Goal: Transaction & Acquisition: Book appointment/travel/reservation

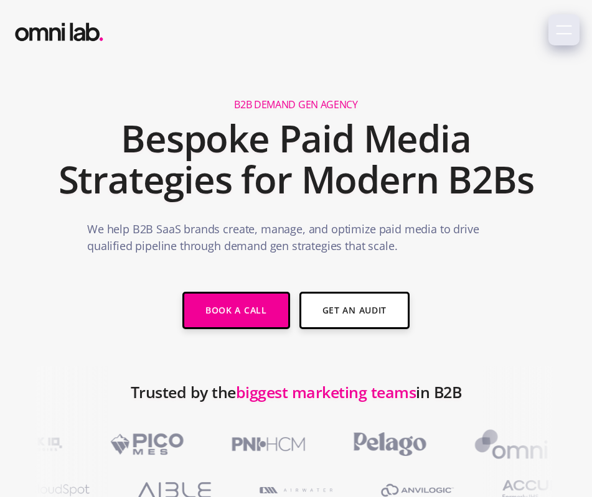
click at [560, 30] on icon "menu" at bounding box center [564, 30] width 16 height 16
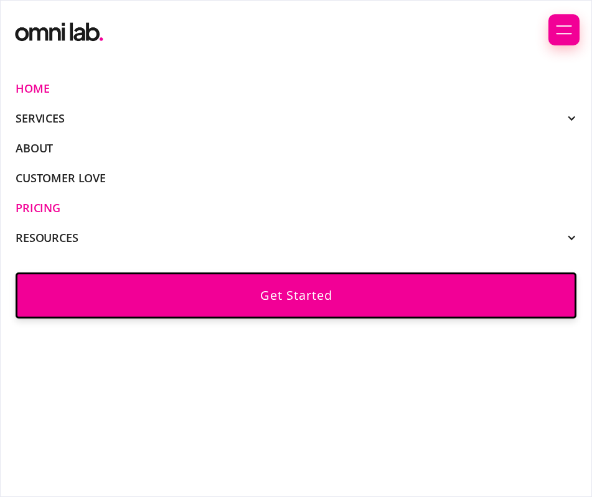
click at [52, 210] on link "Pricing" at bounding box center [38, 207] width 45 height 11
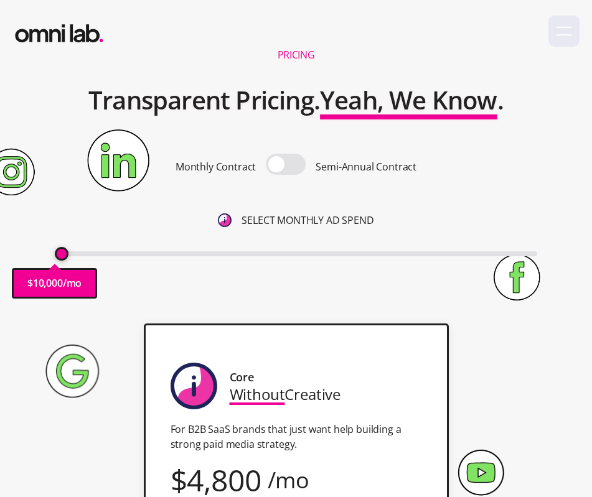
click at [278, 168] on span at bounding box center [286, 164] width 40 height 21
click at [286, 166] on input "checkbox" at bounding box center [286, 166] width 0 height 0
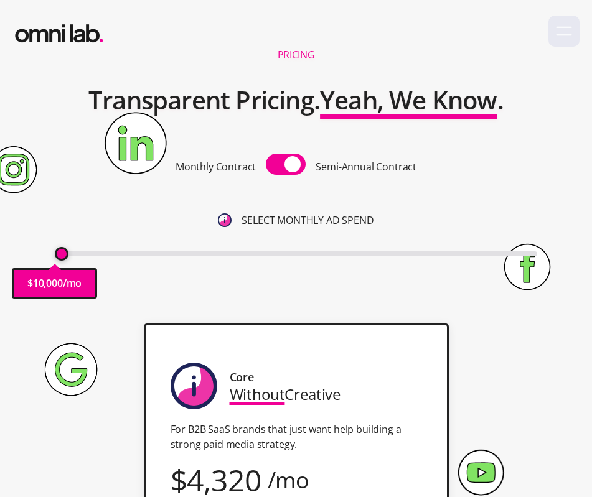
click at [91, 35] on img "home" at bounding box center [58, 31] width 93 height 30
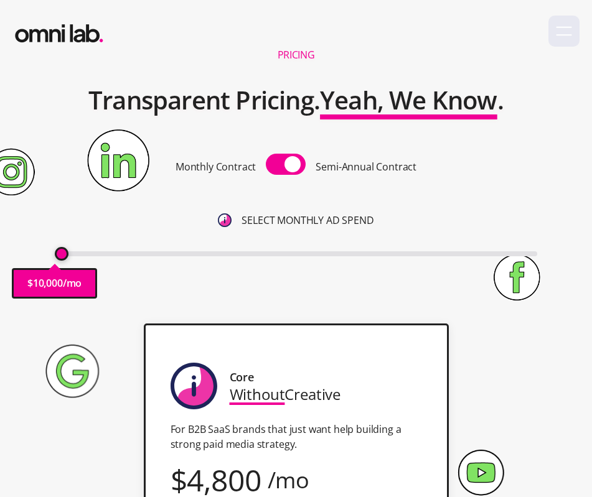
click at [299, 161] on span at bounding box center [286, 164] width 40 height 21
click at [286, 166] on input "checkbox" at bounding box center [286, 166] width 0 height 0
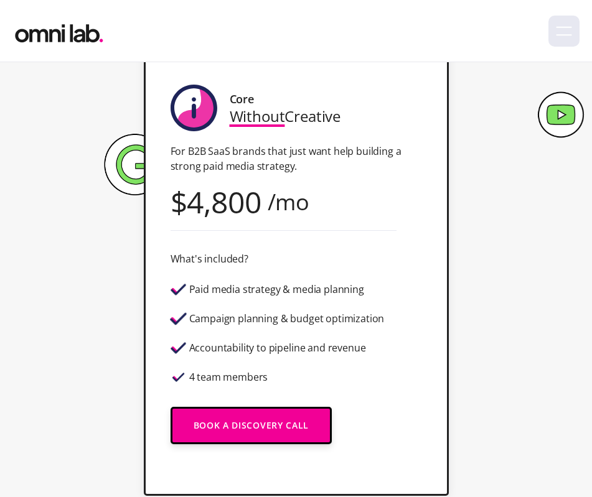
scroll to position [280, 0]
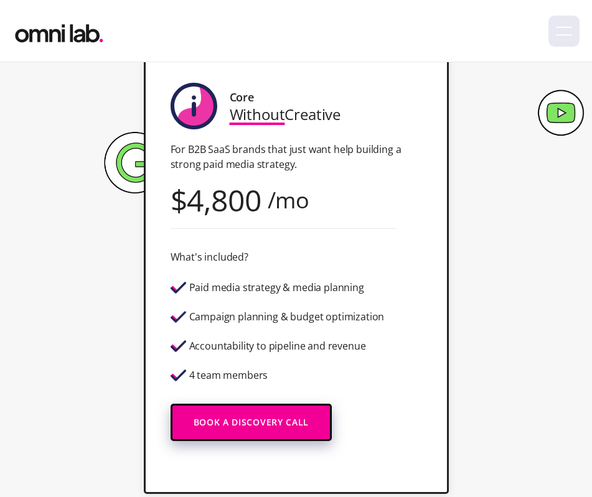
click at [254, 422] on link "Book a Discovery Call" at bounding box center [252, 422] width 162 height 37
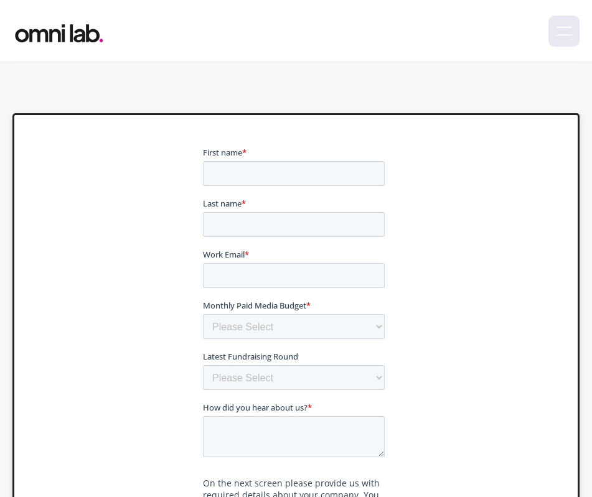
click at [283, 167] on input "First name *" at bounding box center [293, 173] width 182 height 25
type input "Amee"
type input "Bhavsar"
click at [277, 273] on input "Work Email *" at bounding box center [293, 275] width 182 height 25
type input "amee@kit.com"
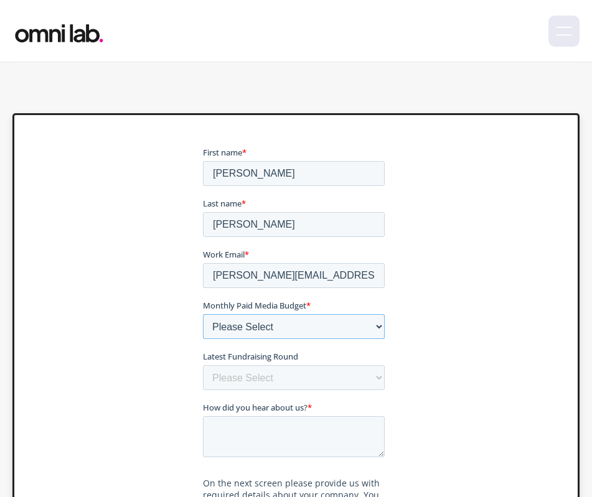
click at [290, 320] on select "Please Select $0 - $5,0000 $5,000 - $10,000 $10,000 - $25,000 $25,000 - $50,000…" at bounding box center [293, 326] width 182 height 25
select select "100000+"
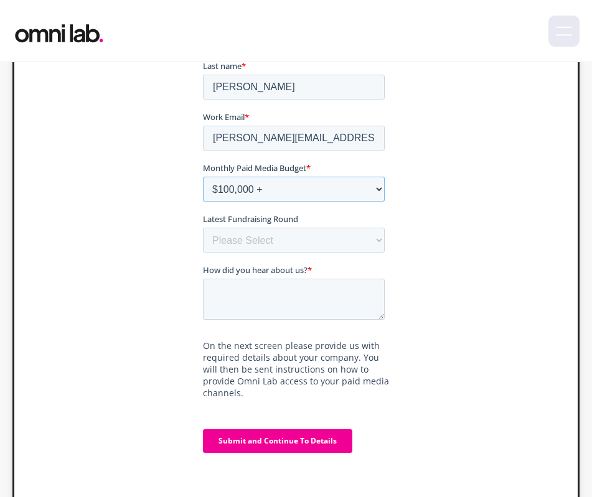
scroll to position [406, 0]
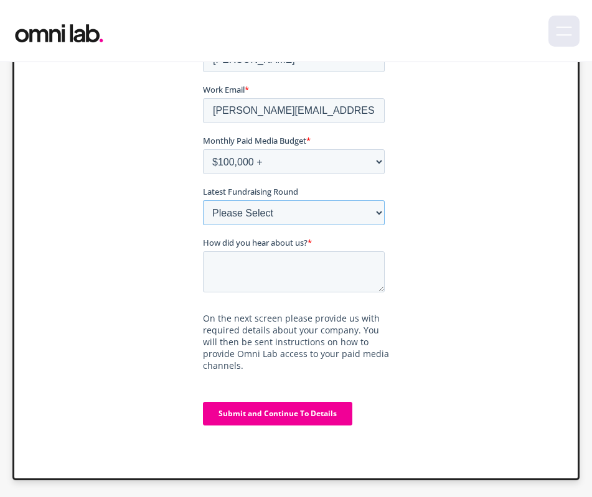
click at [299, 220] on select "Please Select Bootstrapped Seed Series A Series B Series C Series D +" at bounding box center [293, 212] width 182 height 25
select select "bootstrapped"
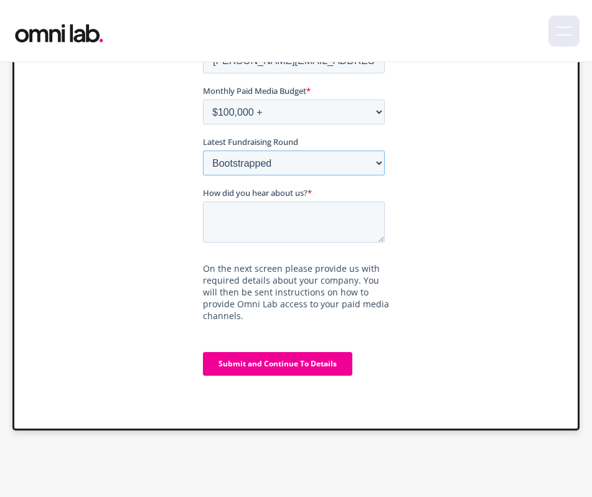
scroll to position [464, 0]
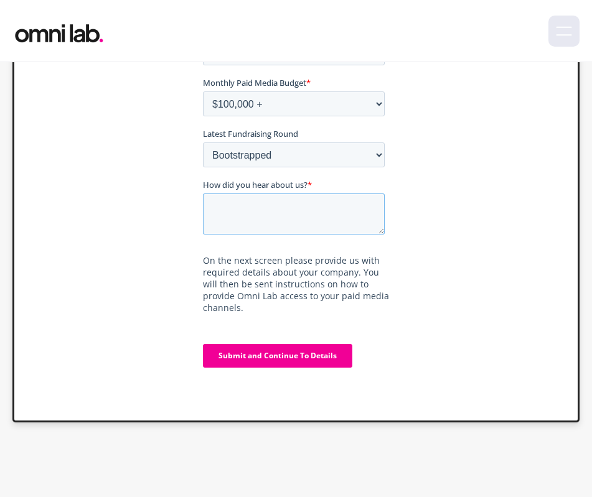
click at [303, 209] on textarea "How did you hear about us? *" at bounding box center [293, 214] width 182 height 41
type textarea "I"
type textarea "Been following Jonathan for quite some time!"
click at [322, 350] on input "Submit and Continue To Details" at bounding box center [276, 356] width 149 height 24
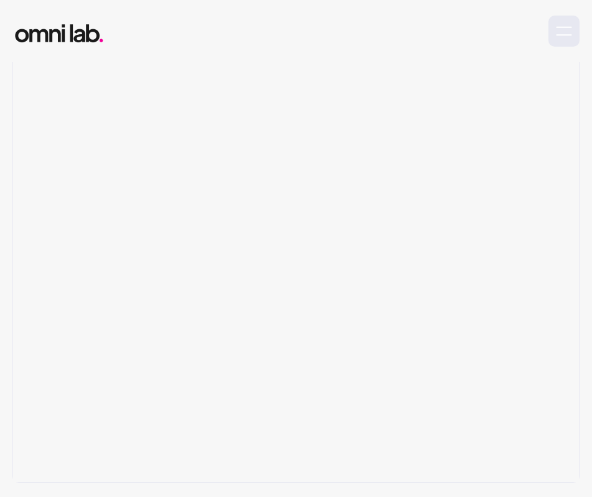
scroll to position [268, 0]
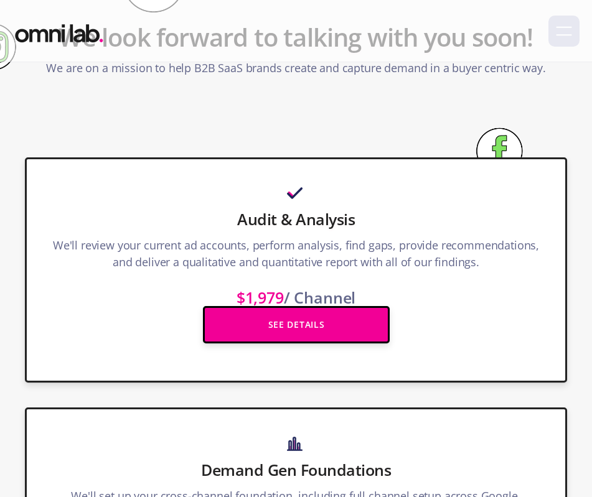
scroll to position [162, 0]
